Goal: Transaction & Acquisition: Purchase product/service

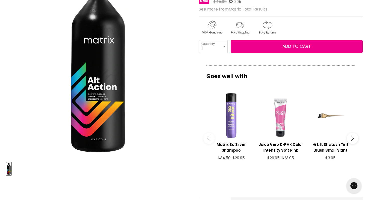
scroll to position [86, 0]
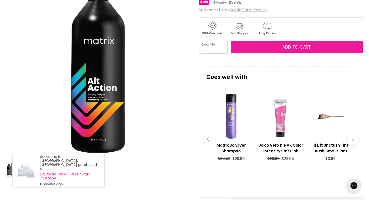
click at [281, 49] on button "Add to cart" at bounding box center [297, 47] width 132 height 13
click at [302, 42] on button "Add to cart" at bounding box center [297, 47] width 132 height 13
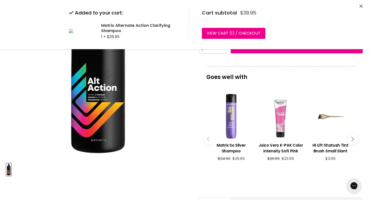
click at [170, 92] on div "Click or scroll to zoom Tap or pinch to zoom" at bounding box center [98, 67] width 184 height 184
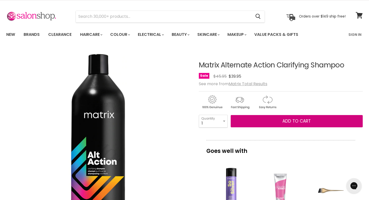
scroll to position [0, 0]
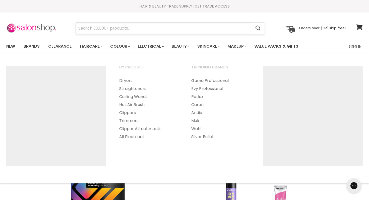
click at [145, 29] on input "Search" at bounding box center [163, 29] width 175 height 12
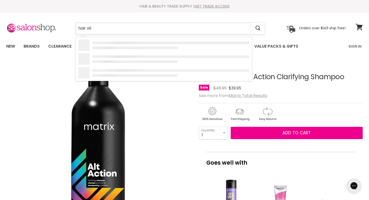
type input "hair oil"
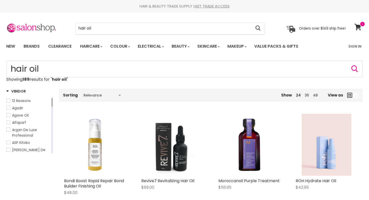
scroll to position [77, 0]
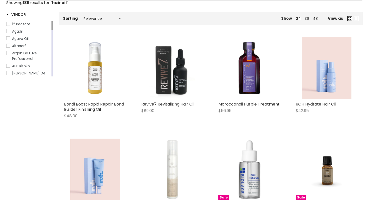
type input "hair oil"
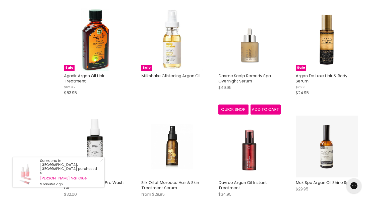
scroll to position [421, 0]
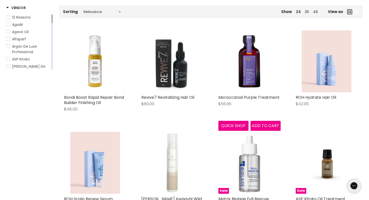
scroll to position [81, 0]
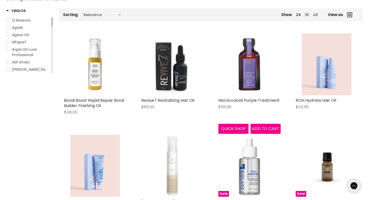
click at [242, 78] on img "Main content" at bounding box center [249, 64] width 62 height 62
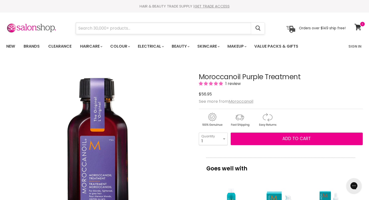
click at [147, 31] on input "Search" at bounding box center [163, 29] width 175 height 12
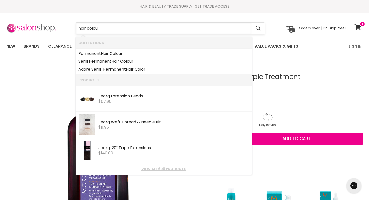
type input "hair colour"
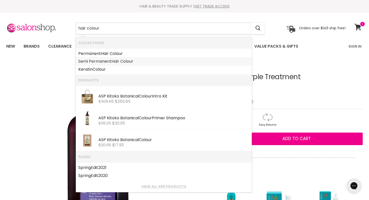
click at [150, 64] on link "Semi Permanent Hair Colour" at bounding box center [163, 61] width 171 height 8
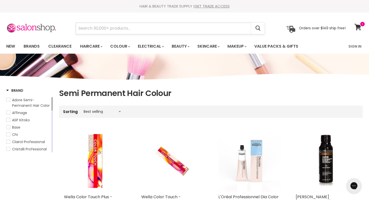
click at [127, 28] on input "Search" at bounding box center [163, 29] width 175 height 12
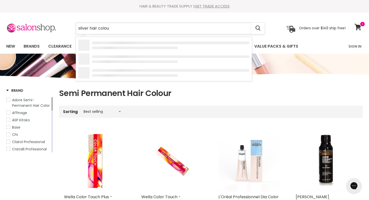
type input "silver hair colour"
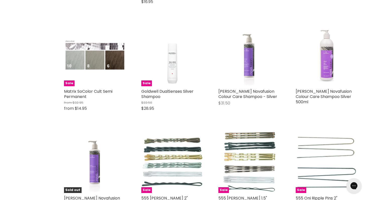
scroll to position [507, 0]
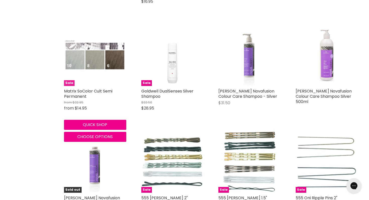
click at [88, 44] on img "Main content" at bounding box center [95, 54] width 62 height 31
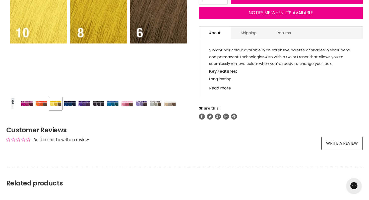
scroll to position [155, 0]
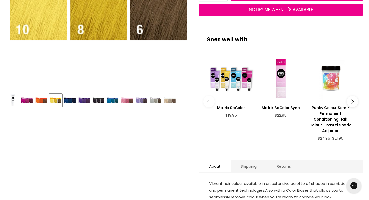
click at [150, 103] on img "Product thumbnails" at bounding box center [156, 100] width 12 height 6
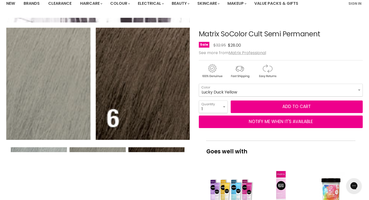
scroll to position [40, 0]
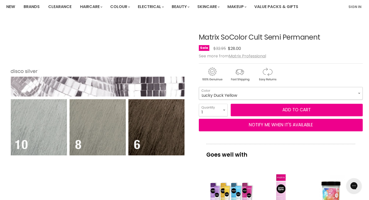
click at [348, 93] on select "Black Lucky Duck Yellow Orange Alert Admiral Navy Royal Purple Flamenco Fuchsia…" at bounding box center [281, 93] width 164 height 13
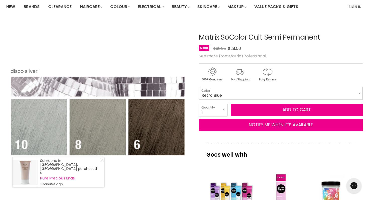
click at [199, 87] on select "Black Lucky Duck Yellow Orange Alert Admiral Navy Royal Purple Flamenco Fuchsia…" at bounding box center [281, 93] width 164 height 13
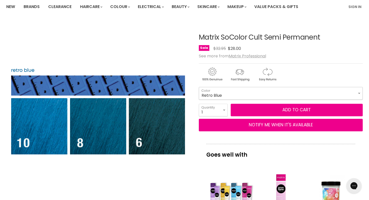
click at [314, 95] on select "Black Lucky Duck Yellow Orange Alert Admiral Navy Royal Purple Flamenco Fuchsia…" at bounding box center [281, 93] width 164 height 13
click at [199, 87] on select "Black Lucky Duck Yellow Orange Alert Admiral Navy Royal Purple Flamenco Fuchsia…" at bounding box center [281, 93] width 164 height 13
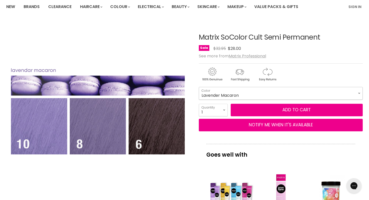
click at [325, 92] on select "Black Lucky Duck Yellow Orange Alert Admiral Navy Royal Purple Flamenco Fuchsia…" at bounding box center [281, 93] width 164 height 13
click at [199, 87] on select "Black Lucky Duck Yellow Orange Alert Admiral Navy Royal Purple Flamenco Fuchsia…" at bounding box center [281, 93] width 164 height 13
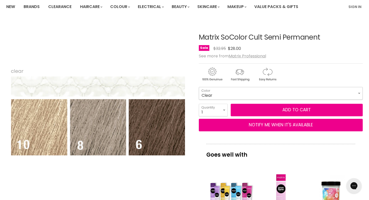
click at [319, 96] on select "Black Lucky Duck Yellow Orange Alert Admiral Navy Royal Purple Flamenco Fuchsia…" at bounding box center [281, 93] width 164 height 13
click at [199, 87] on select "Black Lucky Duck Yellow Orange Alert Admiral Navy Royal Purple Flamenco Fuchsia…" at bounding box center [281, 93] width 164 height 13
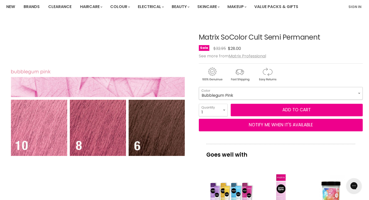
click at [331, 96] on select "Black Lucky Duck Yellow Orange Alert Admiral Navy Royal Purple Flamenco Fuchsia…" at bounding box center [281, 93] width 164 height 13
click at [199, 87] on select "Black Lucky Duck Yellow Orange Alert Admiral Navy Royal Purple Flamenco Fuchsia…" at bounding box center [281, 93] width 164 height 13
click at [323, 98] on select "Black Lucky Duck Yellow Orange Alert Admiral Navy Royal Purple Flamenco Fuchsia…" at bounding box center [281, 93] width 164 height 13
select select "Lucky Duck Yellow"
click at [199, 87] on select "Black Lucky Duck Yellow Orange Alert Admiral Navy Royal Purple Flamenco Fuchsia…" at bounding box center [281, 93] width 164 height 13
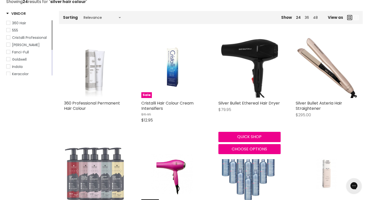
scroll to position [73, 0]
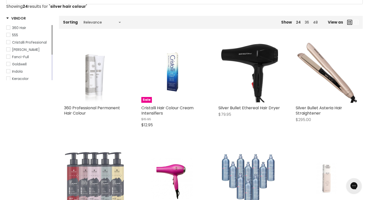
click at [93, 80] on img "Main content" at bounding box center [95, 72] width 47 height 62
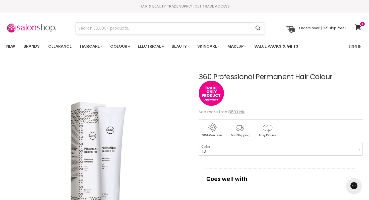
click at [132, 27] on input "Search" at bounding box center [163, 29] width 175 height 12
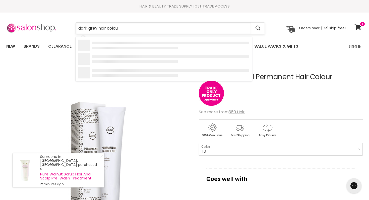
type input "dark grey hair colour"
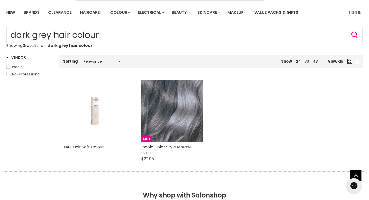
scroll to position [50, 0]
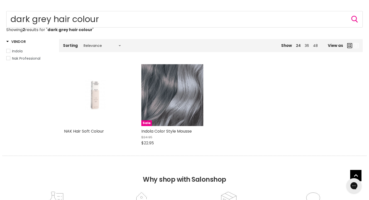
click at [93, 99] on img "Main content" at bounding box center [95, 95] width 41 height 62
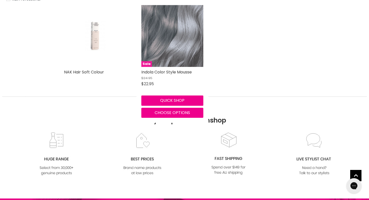
click at [184, 58] on img "Main content" at bounding box center [172, 36] width 62 height 62
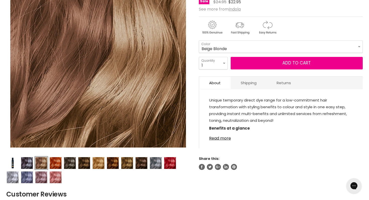
click at [157, 165] on img "Product thumbnails" at bounding box center [156, 163] width 12 height 12
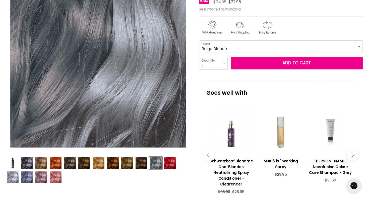
click at [9, 178] on img "Product thumbnails" at bounding box center [13, 178] width 12 height 12
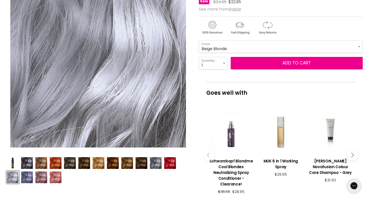
click at [26, 178] on img "Product thumbnails" at bounding box center [27, 178] width 12 height 12
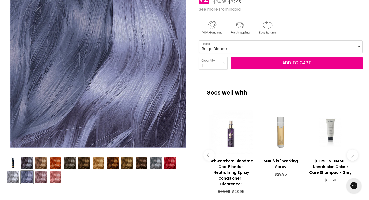
click at [14, 177] on img "Product thumbnails" at bounding box center [13, 178] width 12 height 12
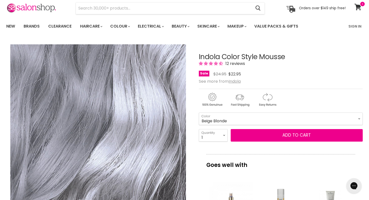
scroll to position [39, 0]
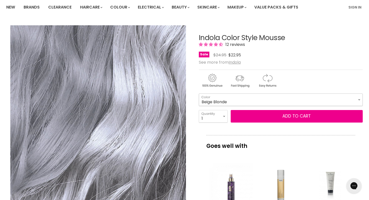
click at [276, 100] on select "Beige Blonde Honey Blonde Medium Blonde Dark Blonde Medium Brown Strawberry Ros…" at bounding box center [281, 100] width 164 height 13
click at [199, 94] on select "Beige Blonde Honey Blonde Medium Blonde Dark Blonde Medium Brown Strawberry Ros…" at bounding box center [281, 100] width 164 height 13
select select "Silver"
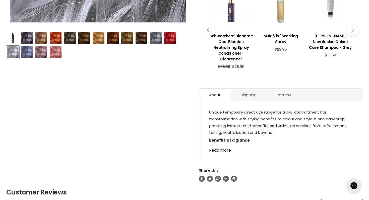
scroll to position [226, 0]
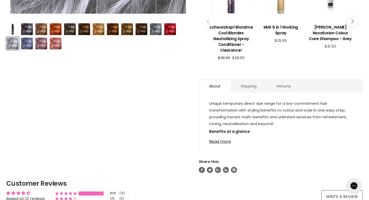
click at [226, 145] on div "Unique temporary direct dye range for a low-commitment hair transformation with…" at bounding box center [281, 125] width 164 height 54
click at [224, 141] on link "Read more" at bounding box center [281, 141] width 144 height 8
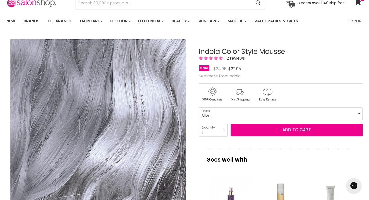
scroll to position [0, 0]
